Goal: Task Accomplishment & Management: Manage account settings

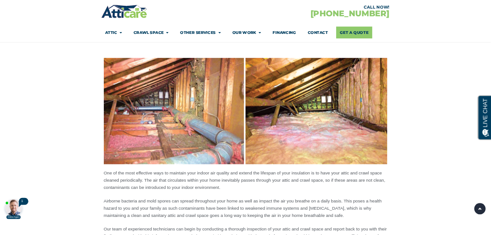
scroll to position [587, 0]
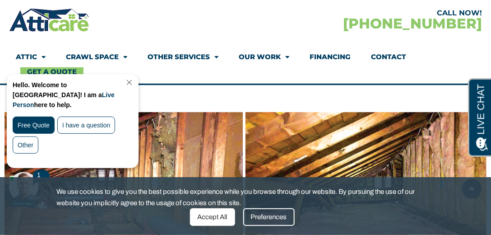
click at [135, 82] on link "Close Chat" at bounding box center [128, 82] width 12 height 7
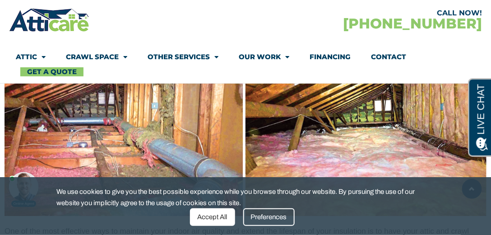
scroll to position [664, 0]
click at [280, 219] on div "Preferences" at bounding box center [268, 217] width 51 height 18
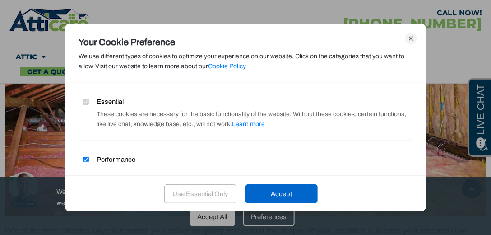
click at [121, 153] on div "Essential These cookies are necessary for the basic functionality of the websit…" at bounding box center [245, 129] width 361 height 65
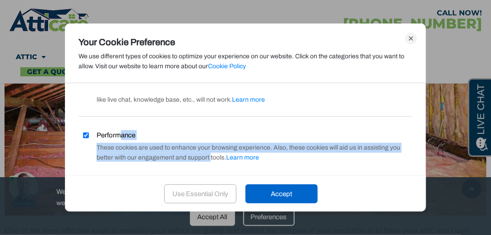
click at [123, 159] on div "Performance These cookies are used to enhance your browsing experience. Also, t…" at bounding box center [246, 152] width 334 height 44
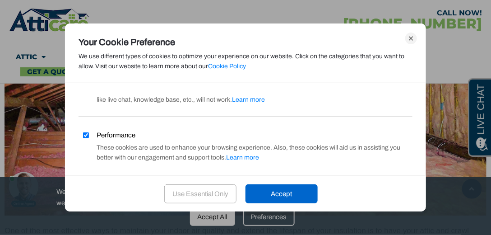
click at [111, 135] on span "Performance" at bounding box center [116, 135] width 39 height 10
click at [89, 135] on input "Performance" at bounding box center [86, 135] width 6 height 6
checkbox input "false"
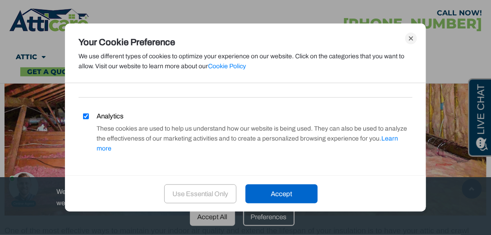
scroll to position [107, 0]
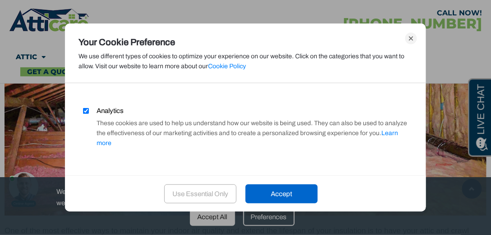
click at [107, 109] on span "Analytics" at bounding box center [110, 111] width 27 height 10
click at [89, 109] on input "Analytics" at bounding box center [86, 111] width 6 height 6
checkbox input "false"
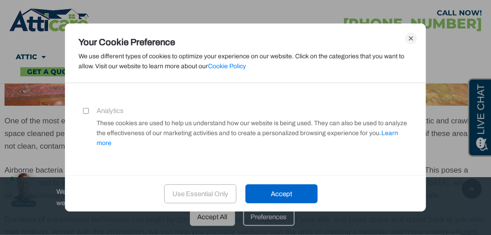
scroll to position [793, 0]
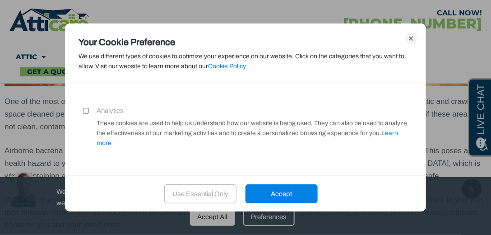
click at [292, 195] on div "Accept" at bounding box center [282, 193] width 72 height 19
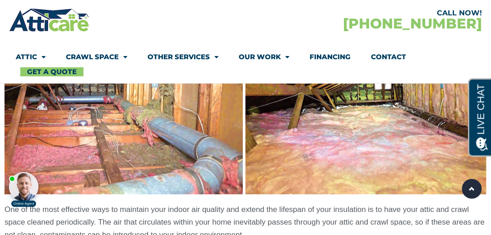
scroll to position [690, 0]
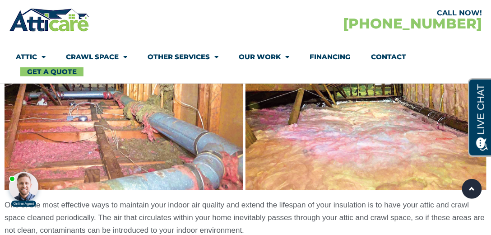
click at [77, 149] on img at bounding box center [246, 99] width 482 height 181
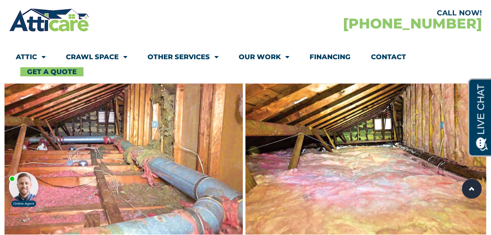
scroll to position [639, 0]
